Goal: Information Seeking & Learning: Check status

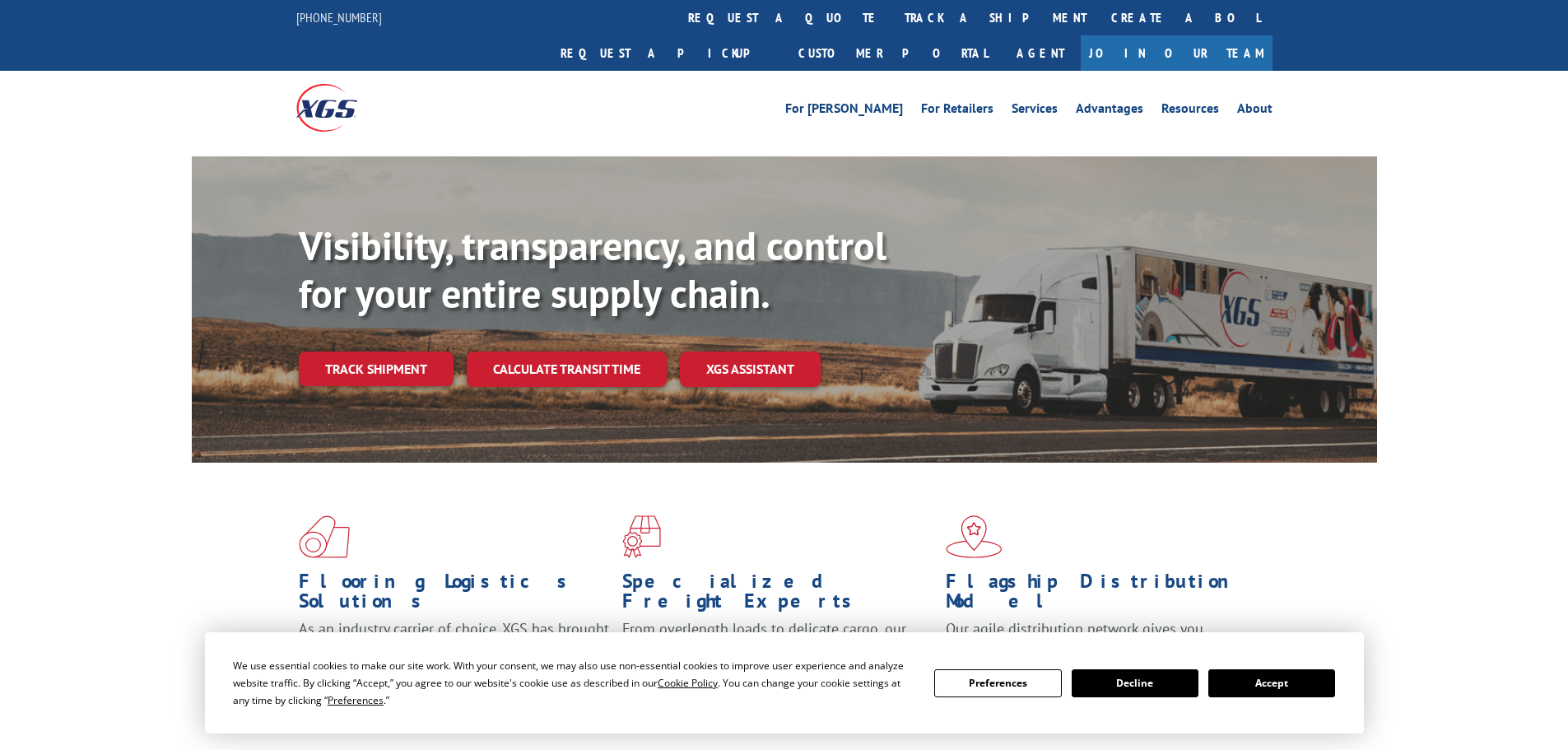
click at [368, 312] on div "Visibility, transparency, and control for your entire supply chain. Track shipm…" at bounding box center [838, 337] width 1078 height 230
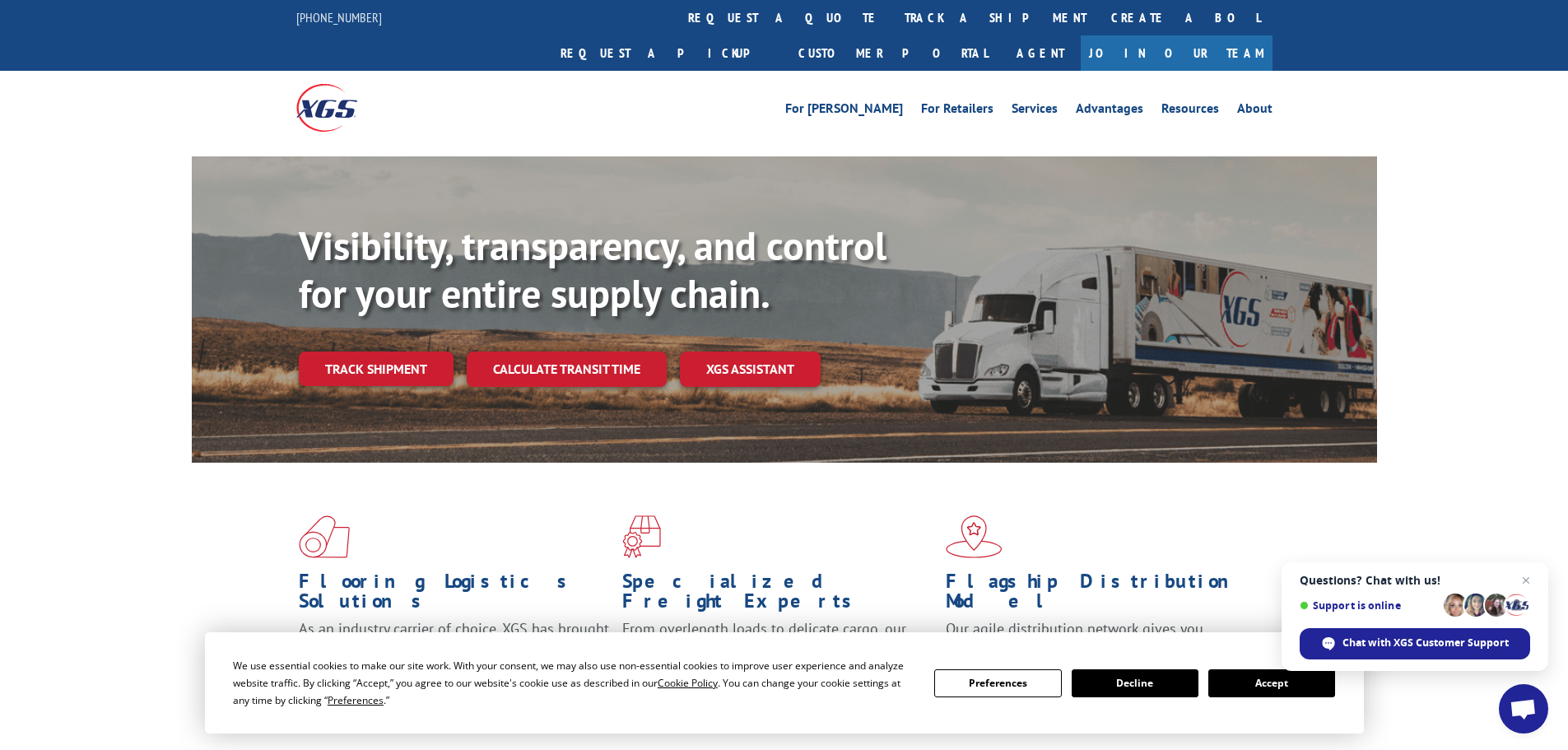
drag, startPoint x: 1290, startPoint y: 675, endPoint x: 1279, endPoint y: 671, distance: 11.7
click at [1289, 674] on button "Accept" at bounding box center [1272, 684] width 127 height 28
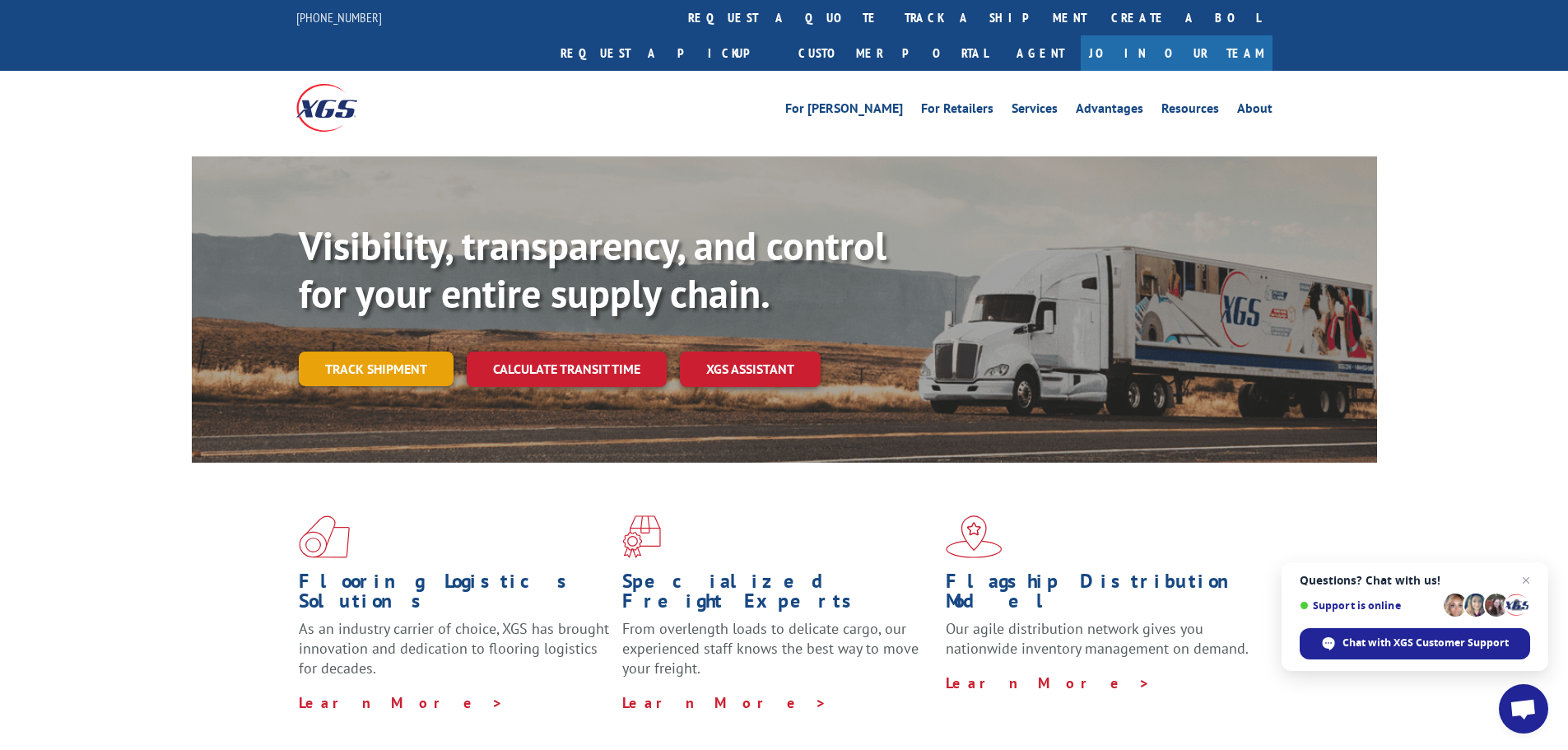
click at [398, 351] on link "Track shipment" at bounding box center [376, 369] width 155 height 35
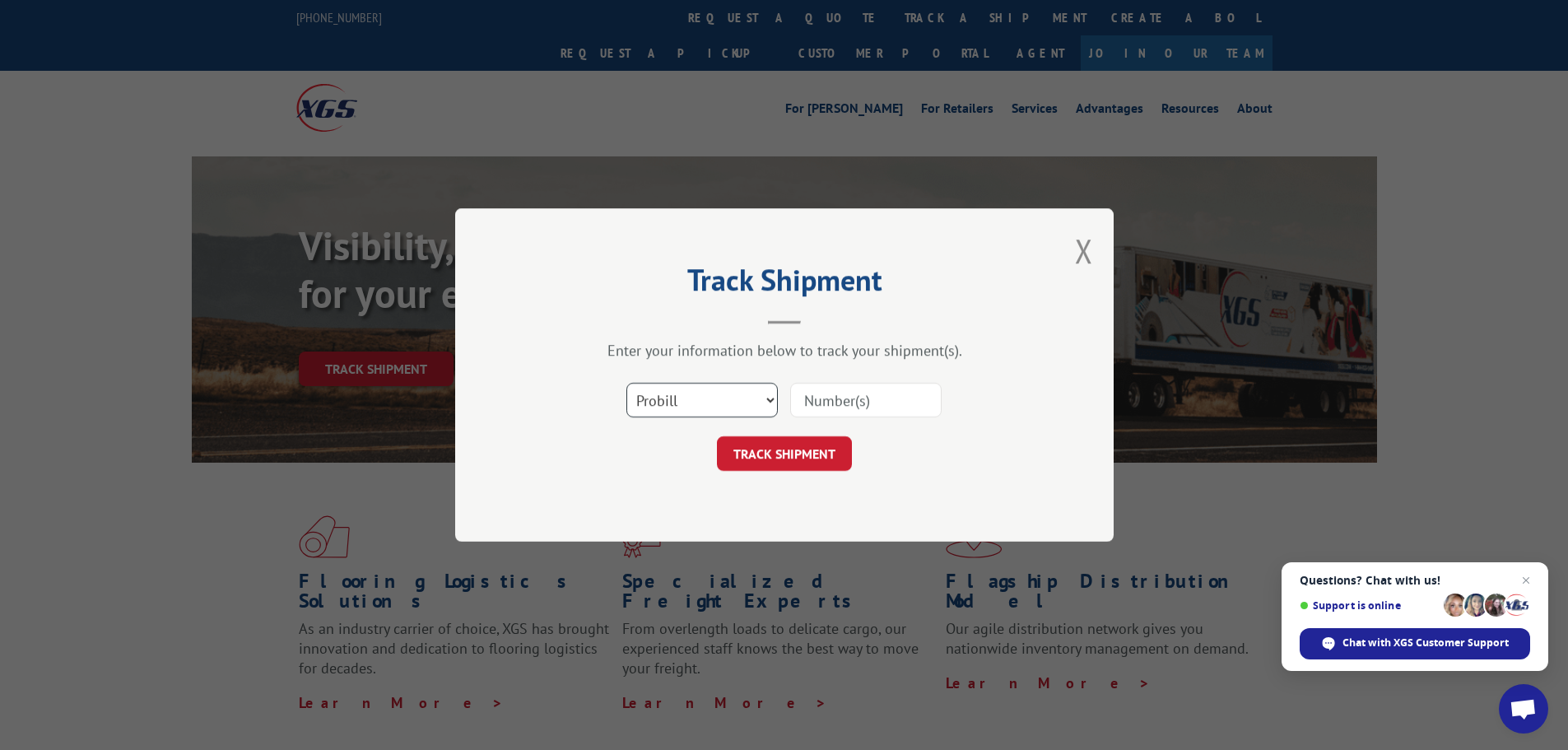
click at [678, 393] on select "Select category... Probill BOL PO" at bounding box center [701, 400] width 152 height 35
select select "po"
click at [626, 383] on select "Select category... Probill BOL PO" at bounding box center [701, 400] width 152 height 35
paste input "29522186"
type input "29522186"
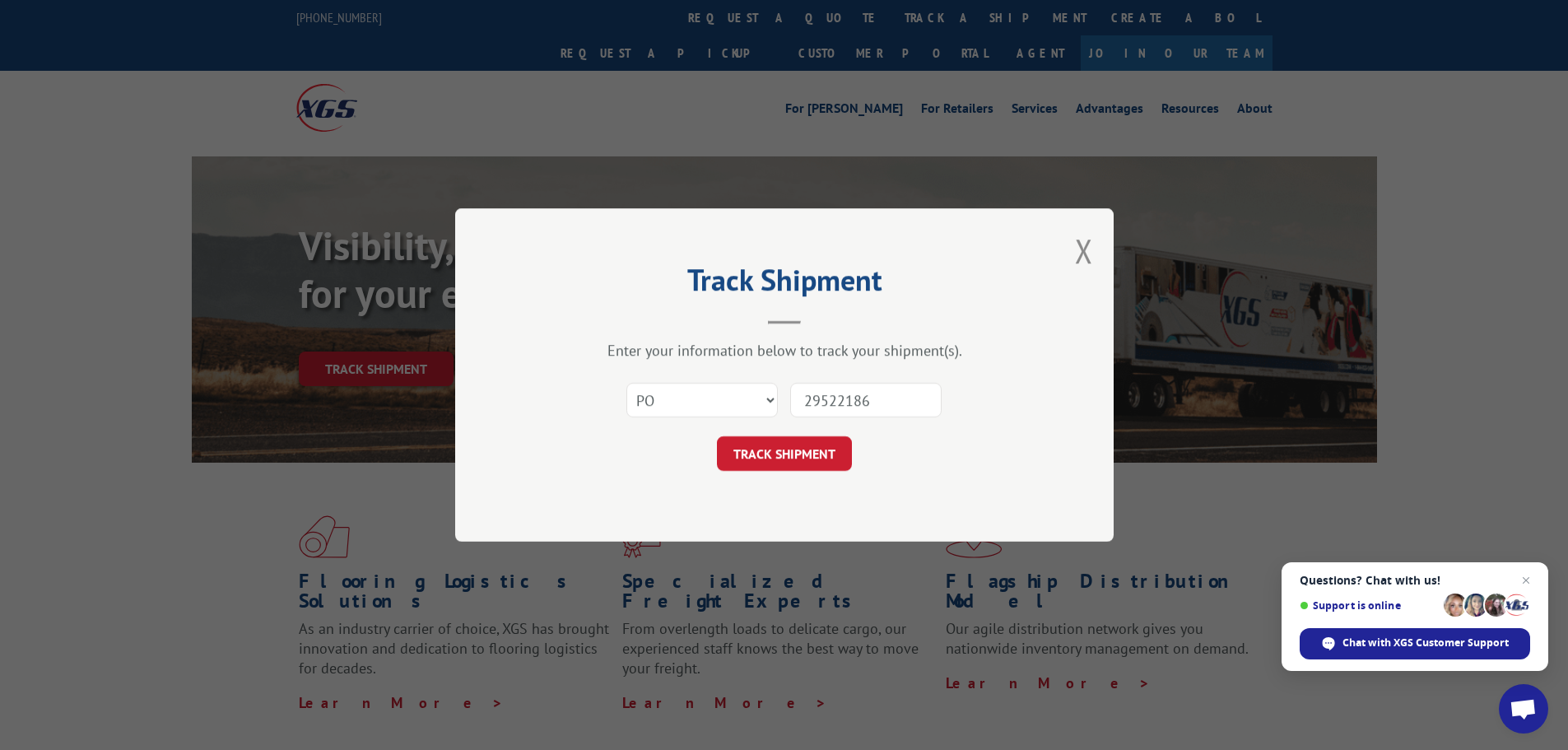
click at [796, 459] on button "TRACK SHIPMENT" at bounding box center [784, 454] width 135 height 35
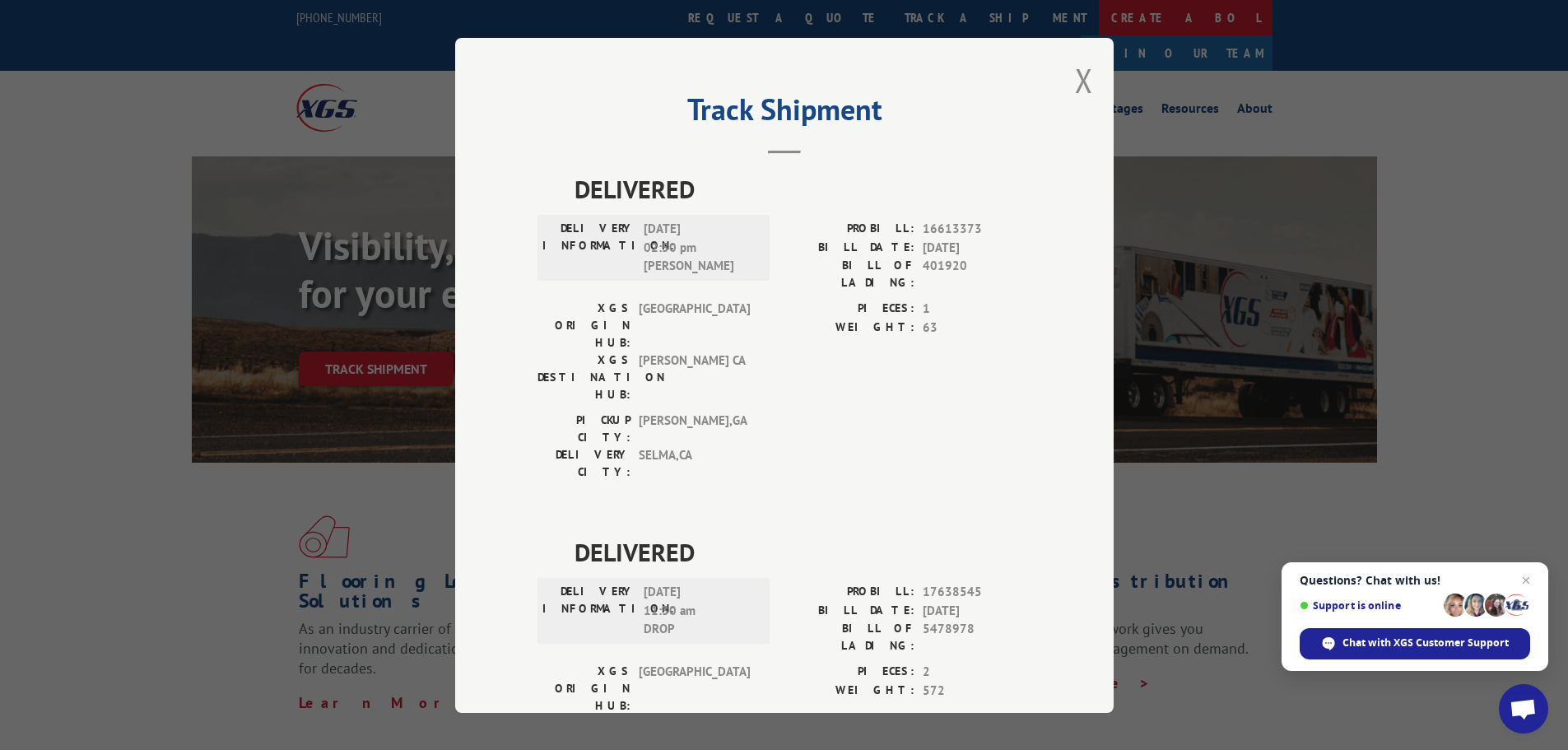
drag, startPoint x: 1072, startPoint y: 81, endPoint x: 841, endPoint y: 3, distance: 243.8
click at [1081, 69] on button "Close modal" at bounding box center [1084, 80] width 18 height 44
